Goal: Navigation & Orientation: Find specific page/section

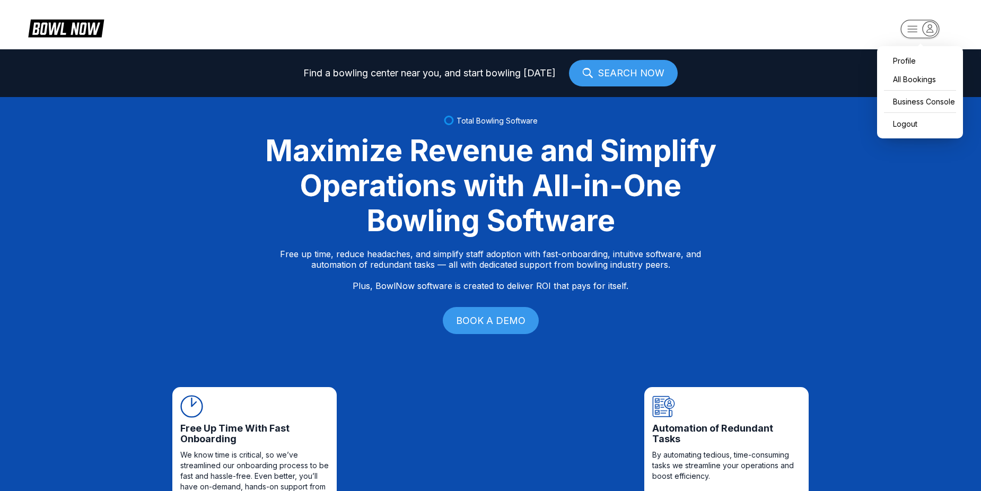
click at [914, 34] on rect "button" at bounding box center [920, 29] width 39 height 19
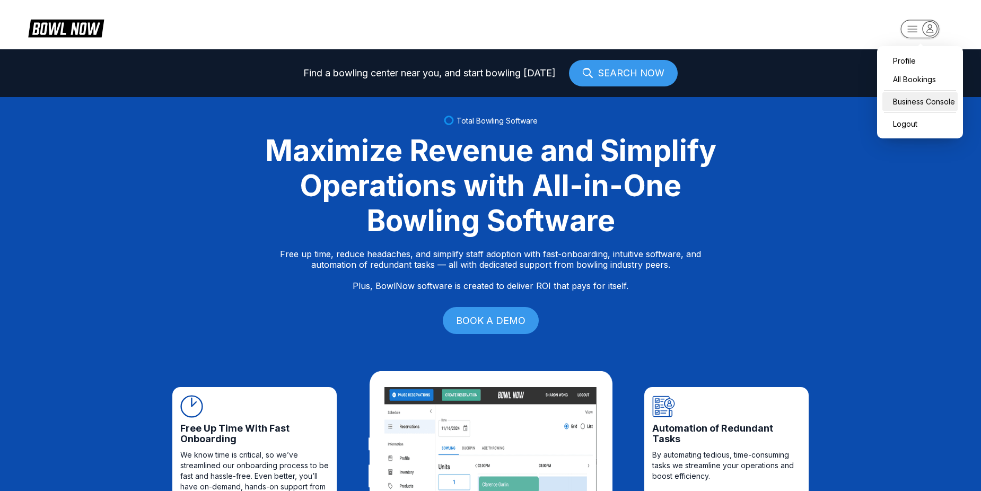
click at [915, 98] on div "Business Console" at bounding box center [920, 101] width 75 height 19
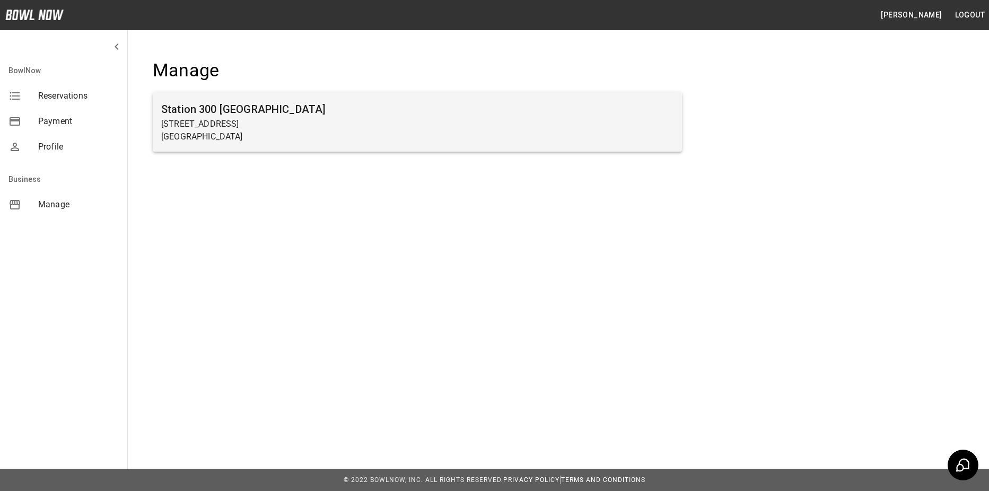
click at [227, 113] on h6 "Station 300 [GEOGRAPHIC_DATA]" at bounding box center [417, 109] width 512 height 17
